Goal: Task Accomplishment & Management: Manage account settings

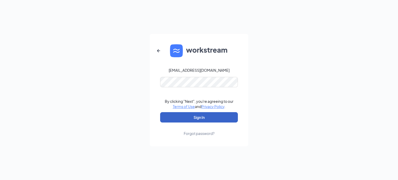
click at [195, 114] on button "Sign In" at bounding box center [199, 117] width 78 height 10
click at [160, 112] on button "Sign In" at bounding box center [199, 117] width 78 height 10
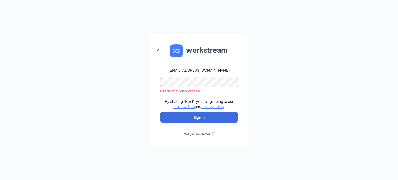
click at [193, 132] on div "Forgot password?" at bounding box center [199, 133] width 31 height 5
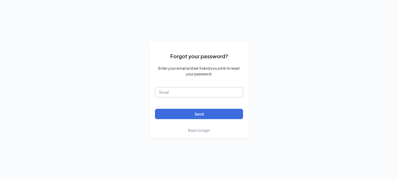
click at [192, 95] on input "text" at bounding box center [199, 92] width 88 height 10
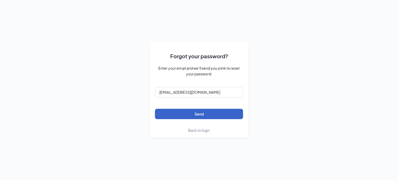
click at [201, 114] on button "Send" at bounding box center [199, 114] width 88 height 10
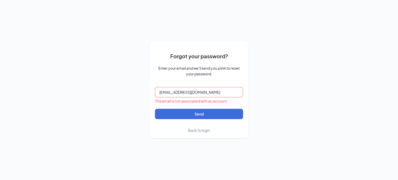
click at [212, 90] on input "april.manilla@arosacare.com" at bounding box center [199, 92] width 88 height 10
type input "[EMAIL_ADDRESS][DOMAIN_NAME]"
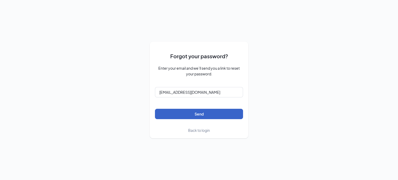
click at [217, 114] on button "Send" at bounding box center [199, 114] width 88 height 10
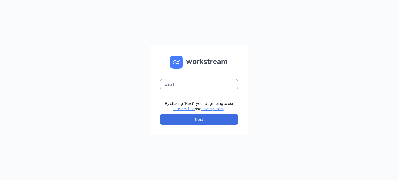
click at [192, 88] on input "text" at bounding box center [199, 84] width 78 height 10
type input "[EMAIL_ADDRESS][DOMAIN_NAME]"
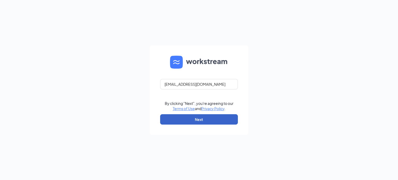
click at [203, 120] on button "Next" at bounding box center [199, 119] width 78 height 10
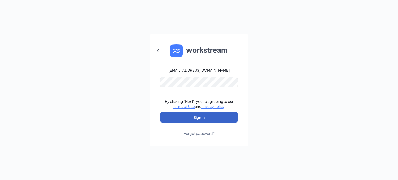
click at [203, 115] on button "Sign In" at bounding box center [199, 117] width 78 height 10
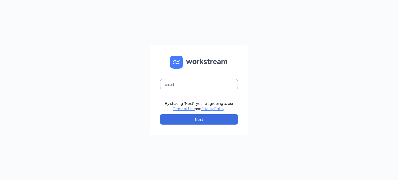
click at [199, 85] on input "text" at bounding box center [199, 84] width 78 height 10
type input "[EMAIL_ADDRESS][DOMAIN_NAME]"
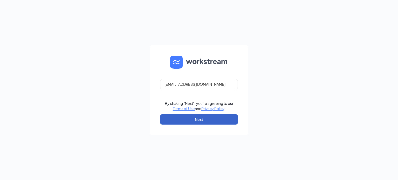
click at [204, 119] on button "Next" at bounding box center [199, 119] width 78 height 10
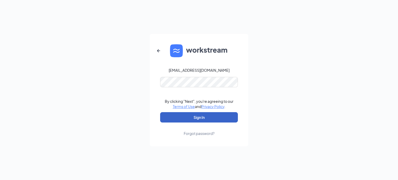
click at [213, 115] on button "Sign In" at bounding box center [199, 117] width 78 height 10
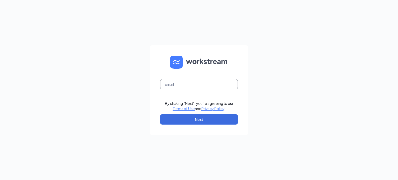
click at [201, 85] on input "text" at bounding box center [199, 84] width 78 height 10
type input "[EMAIL_ADDRESS][DOMAIN_NAME]"
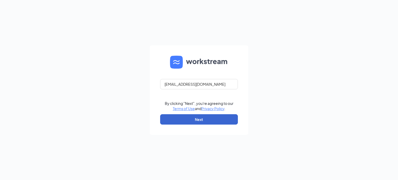
click at [206, 117] on button "Next" at bounding box center [199, 119] width 78 height 10
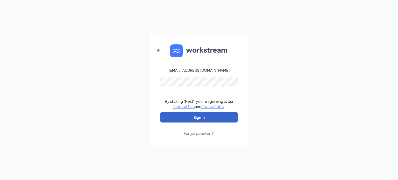
click at [198, 116] on button "Sign In" at bounding box center [199, 117] width 78 height 10
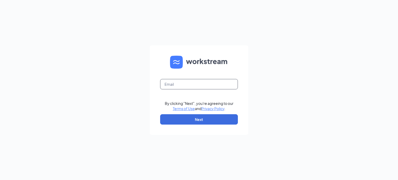
click at [203, 83] on input "text" at bounding box center [199, 84] width 78 height 10
type input "[EMAIL_ADDRESS][DOMAIN_NAME]"
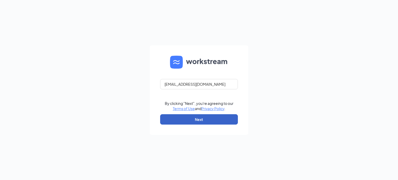
click at [204, 120] on button "Next" at bounding box center [199, 119] width 78 height 10
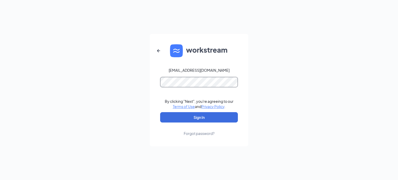
click at [160, 112] on button "Sign In" at bounding box center [199, 117] width 78 height 10
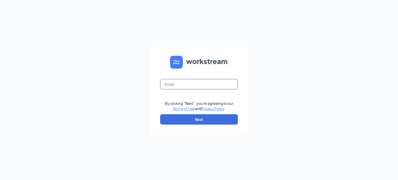
click at [181, 85] on input "text" at bounding box center [199, 84] width 78 height 10
type input "[EMAIL_ADDRESS][DOMAIN_NAME]"
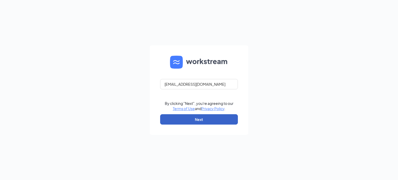
click at [206, 118] on button "Next" at bounding box center [199, 119] width 78 height 10
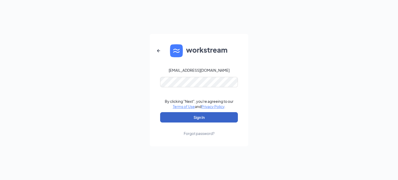
click at [205, 115] on button "Sign In" at bounding box center [199, 117] width 78 height 10
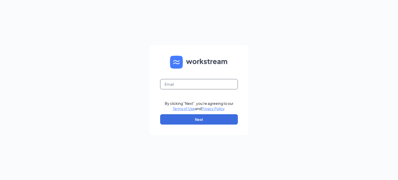
click at [191, 85] on input "text" at bounding box center [199, 84] width 78 height 10
type input "[EMAIL_ADDRESS][DOMAIN_NAME]"
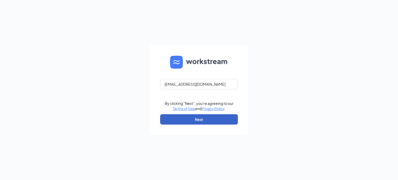
click at [200, 122] on button "Next" at bounding box center [199, 119] width 78 height 10
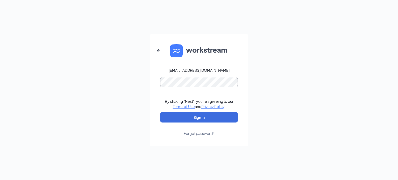
click at [160, 112] on button "Sign In" at bounding box center [199, 117] width 78 height 10
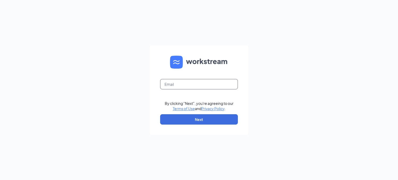
click at [174, 86] on input "text" at bounding box center [199, 84] width 78 height 10
type input "[EMAIL_ADDRESS][DOMAIN_NAME]"
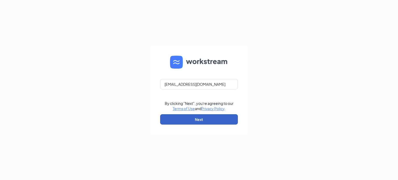
click at [214, 118] on button "Next" at bounding box center [199, 119] width 78 height 10
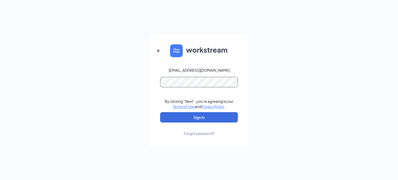
click at [160, 112] on button "Sign In" at bounding box center [199, 117] width 78 height 10
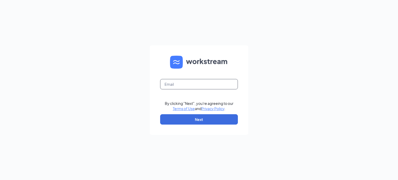
click at [220, 86] on input "text" at bounding box center [199, 84] width 78 height 10
type input "t"
